Goal: Information Seeking & Learning: Learn about a topic

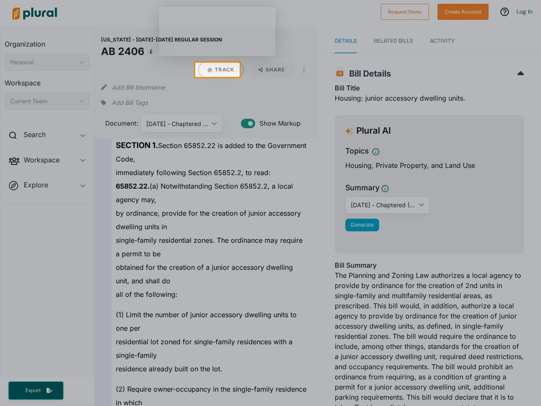
click at [217, 70] on button "Track" at bounding box center [221, 70] width 44 height 14
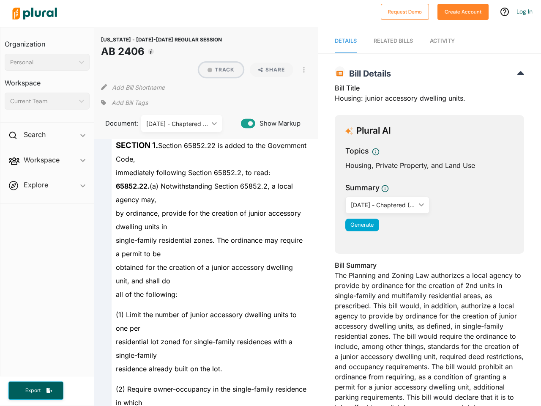
click at [217, 70] on button "Track" at bounding box center [221, 70] width 44 height 14
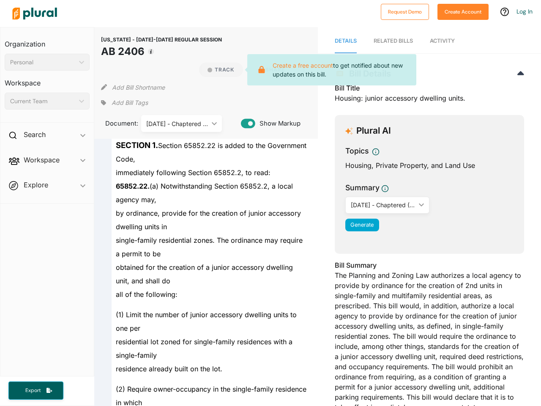
click at [98, 70] on div "[US_STATE] - [DATE]-[DATE] REGULAR SESSION AB 2406 Track Create a free account …" at bounding box center [205, 83] width 223 height 112
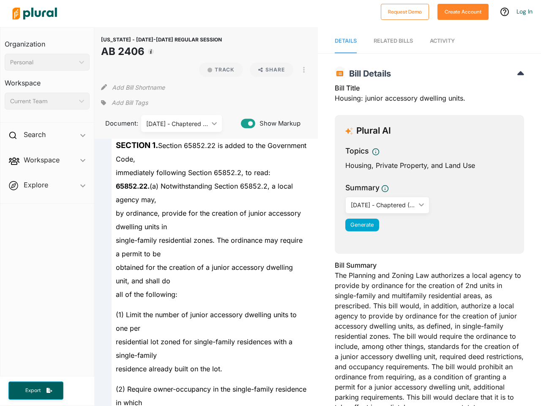
click at [390, 70] on h2 "Bill Details" at bounding box center [429, 73] width 189 height 10
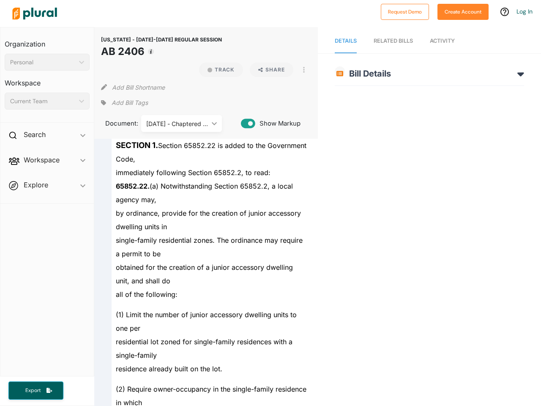
click at [270, 241] on span "single-family residential zones. The ordinance may require a permit to be" at bounding box center [209, 247] width 187 height 22
click at [217, 31] on div "[US_STATE] - [DATE]-[DATE] REGULAR SESSION AB 2406 Track Share View PDF View So…" at bounding box center [205, 83] width 223 height 112
click at [262, 16] on div at bounding box center [192, 14] width 368 height 30
